Goal: Task Accomplishment & Management: Manage account settings

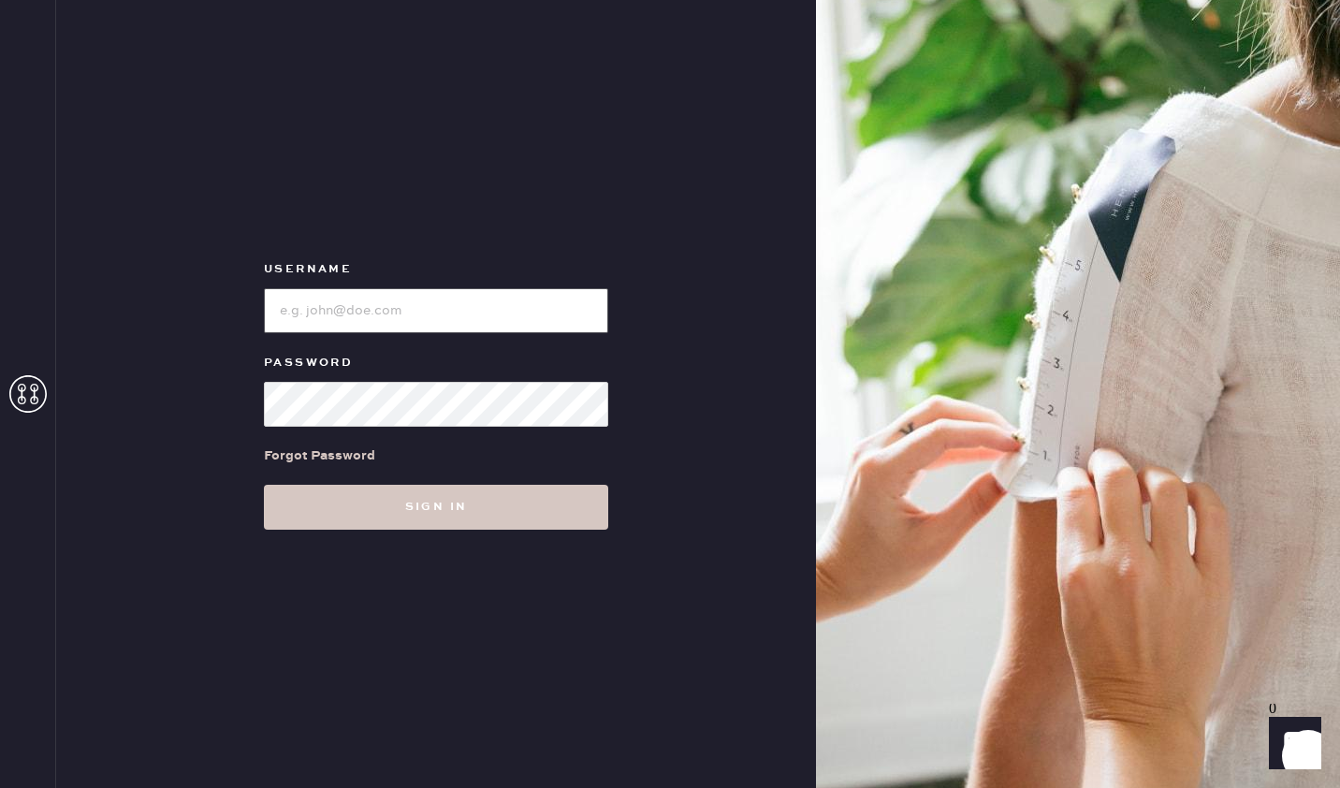
click at [286, 315] on input "loginName" at bounding box center [436, 310] width 344 height 45
click at [316, 302] on input "loginName" at bounding box center [436, 310] width 344 height 45
click at [1232, 303] on img at bounding box center [1078, 394] width 524 height 788
click at [314, 315] on input "loginName" at bounding box center [436, 310] width 344 height 45
click at [310, 313] on input "loginName" at bounding box center [436, 310] width 344 height 45
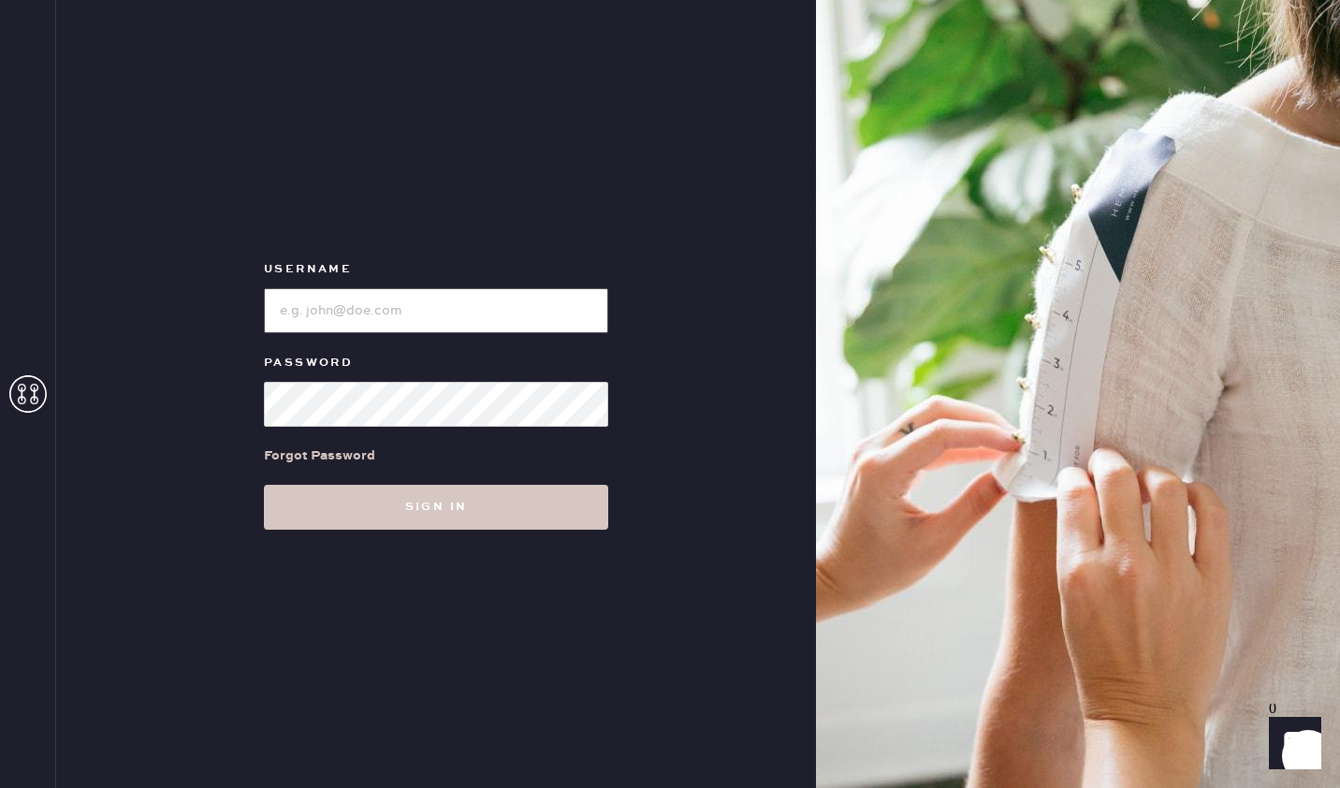
type input "[PERSON_NAME][EMAIL_ADDRESS][DOMAIN_NAME]"
click at [1219, 335] on img at bounding box center [1078, 394] width 524 height 788
click at [331, 528] on button "Sign in" at bounding box center [436, 507] width 344 height 45
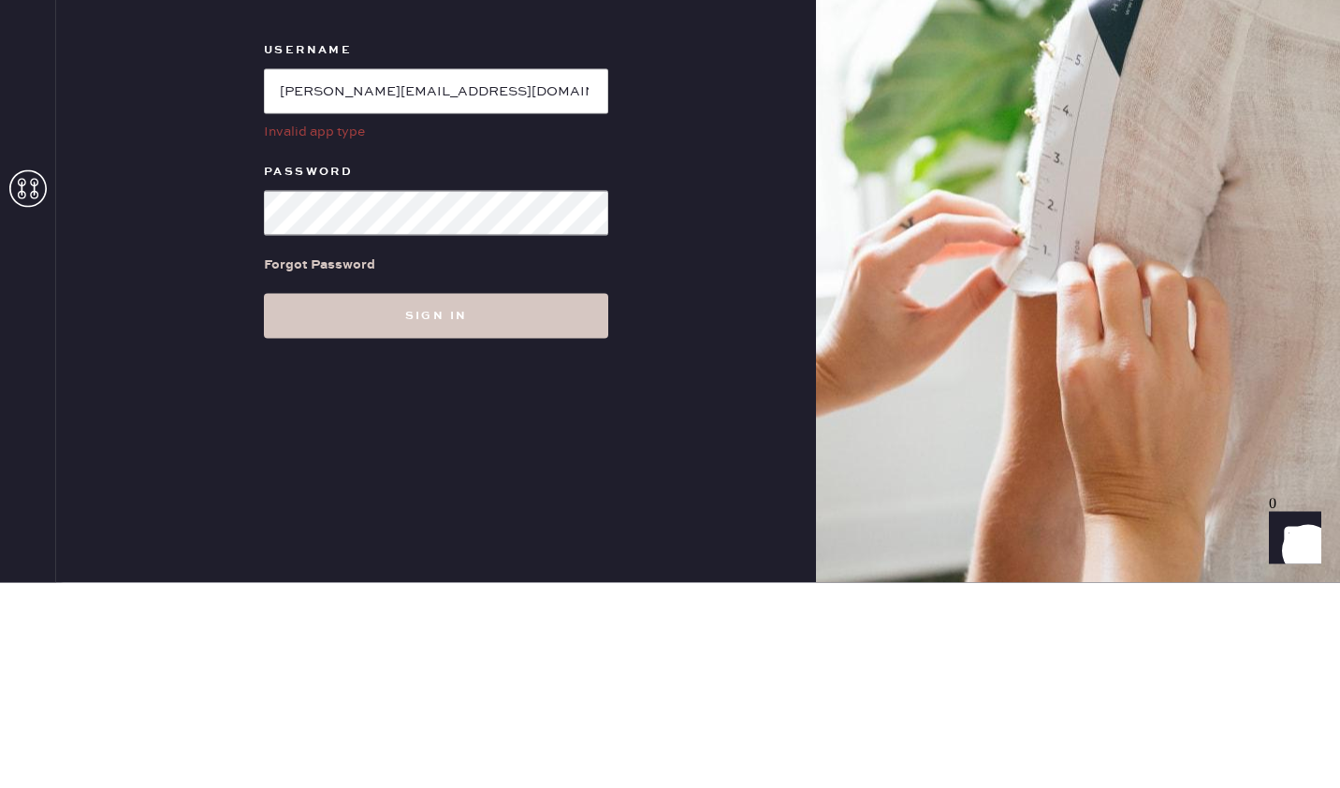
click at [970, 533] on img at bounding box center [1078, 394] width 524 height 788
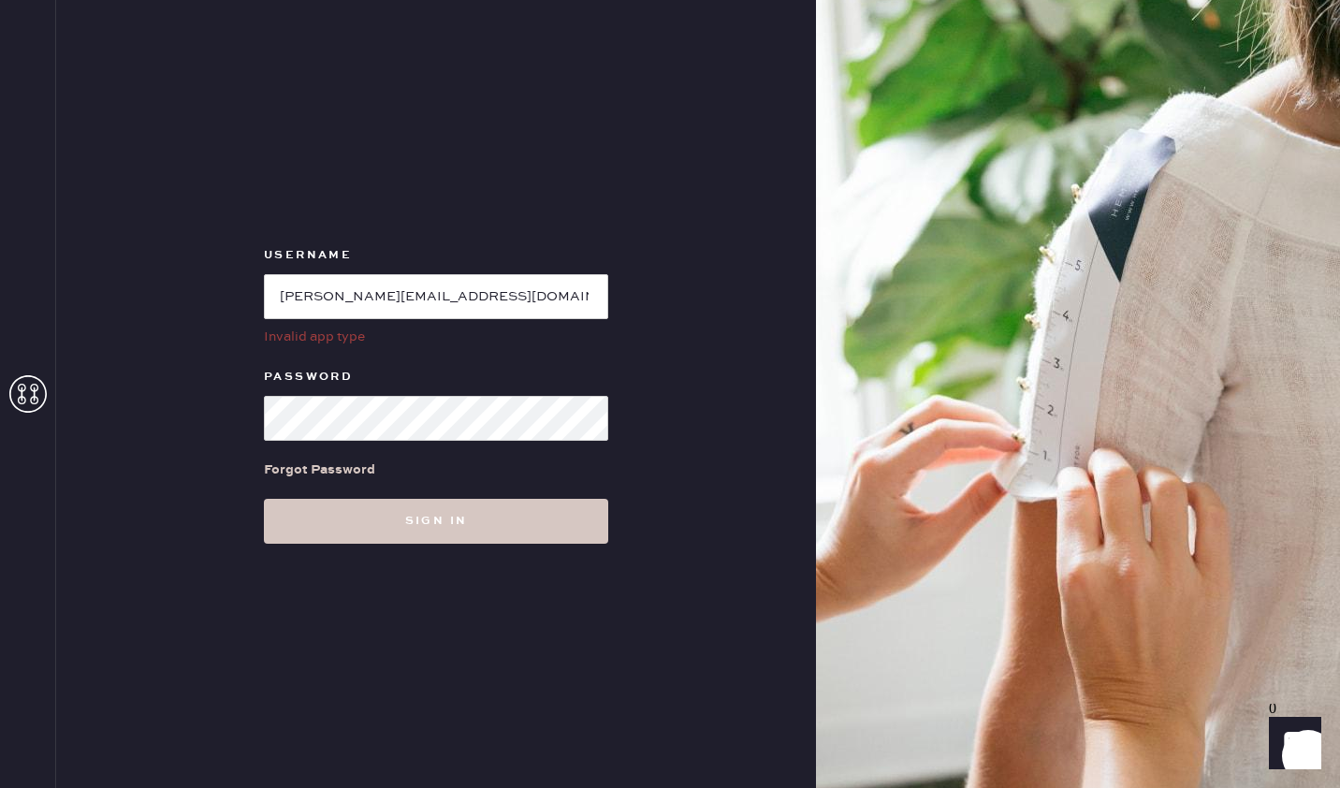
click at [484, 521] on button "Sign in" at bounding box center [436, 521] width 344 height 45
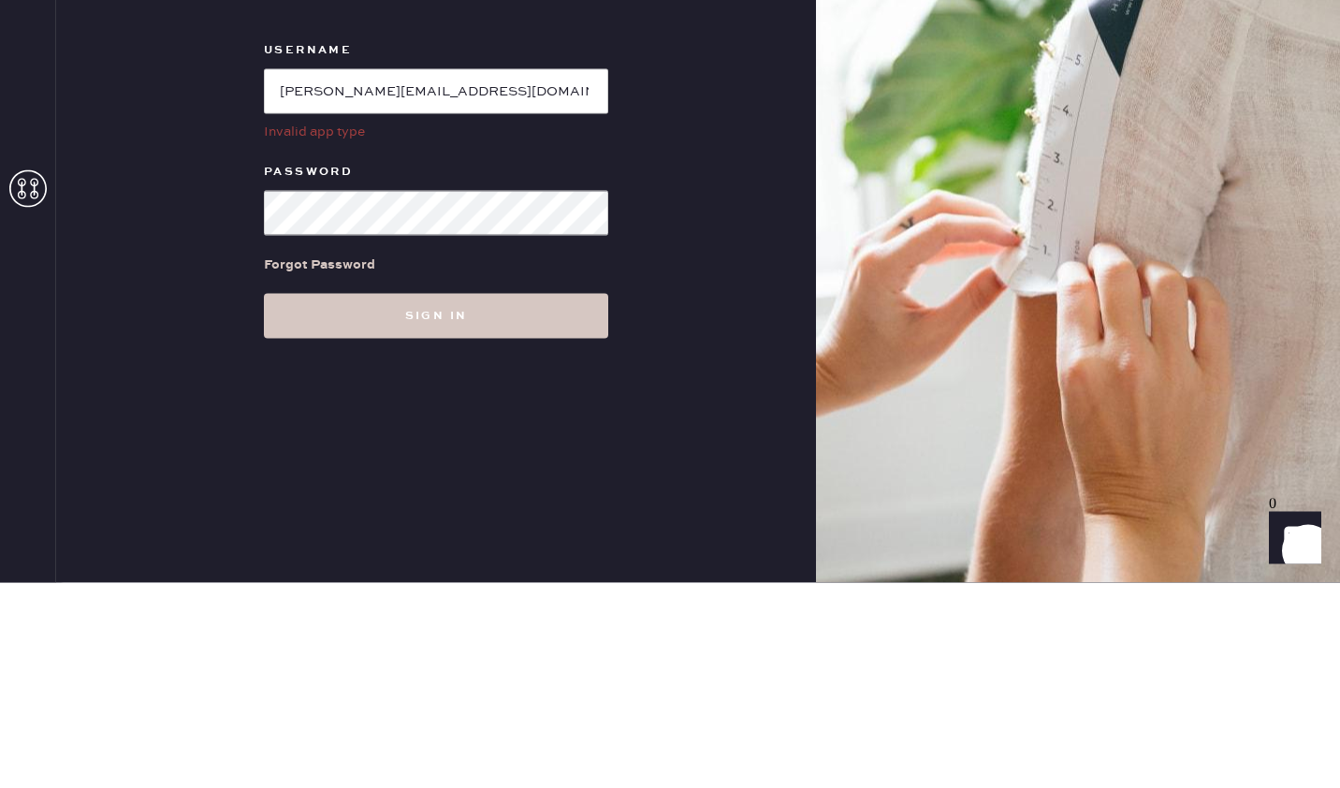
click at [870, 367] on img at bounding box center [1078, 394] width 524 height 788
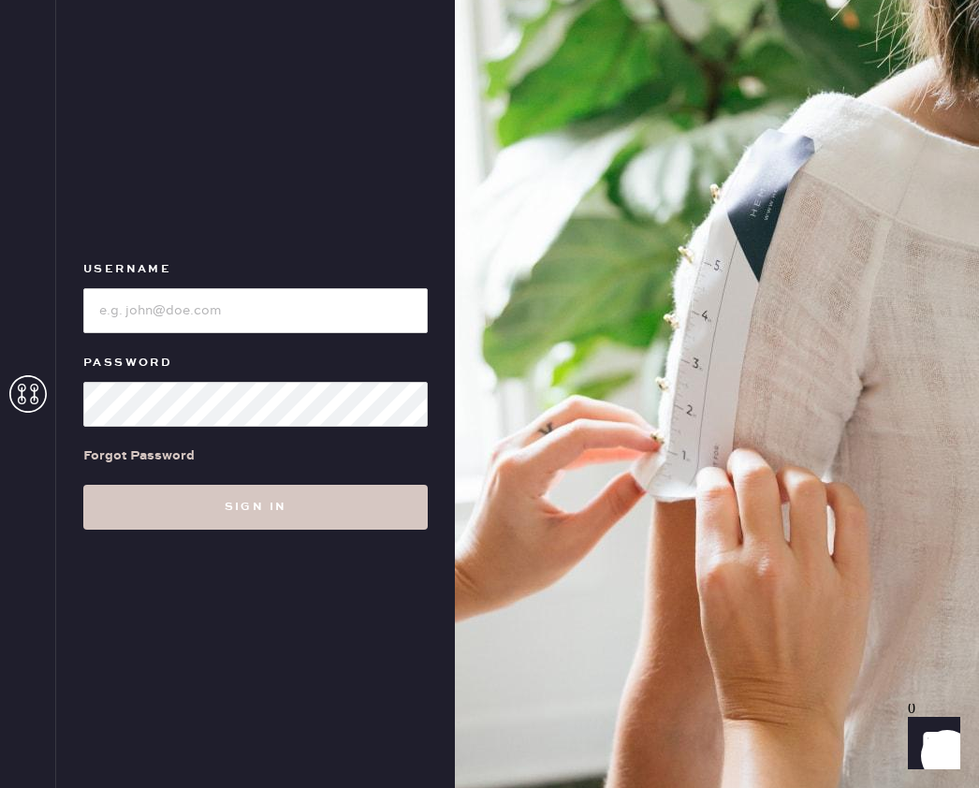
click at [952, 232] on img at bounding box center [717, 394] width 524 height 788
click at [140, 320] on input "loginName" at bounding box center [255, 310] width 344 height 45
type input "e"
type input "Edgar123"
